Goal: Navigation & Orientation: Find specific page/section

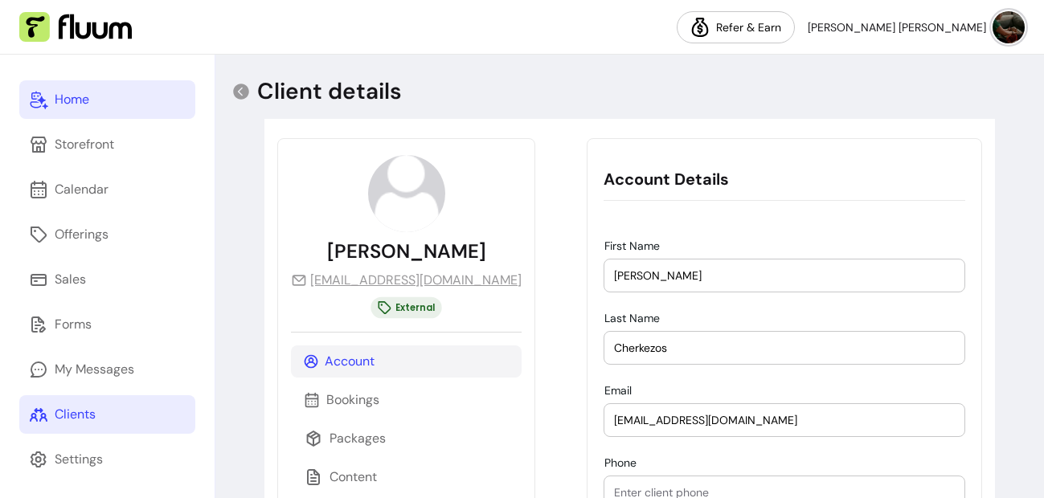
click at [67, 91] on div "Home" at bounding box center [72, 99] width 35 height 19
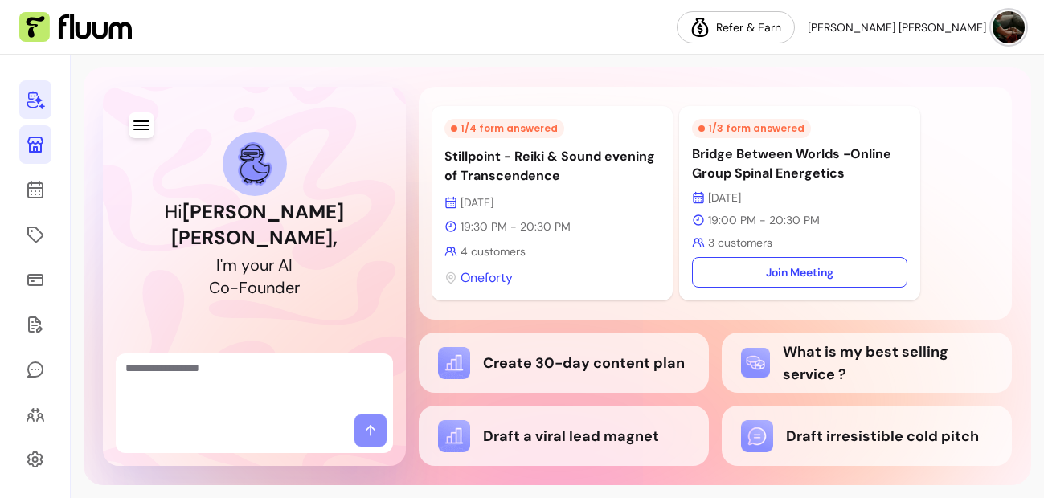
click at [32, 145] on icon at bounding box center [35, 144] width 19 height 19
